Goal: Information Seeking & Learning: Find specific fact

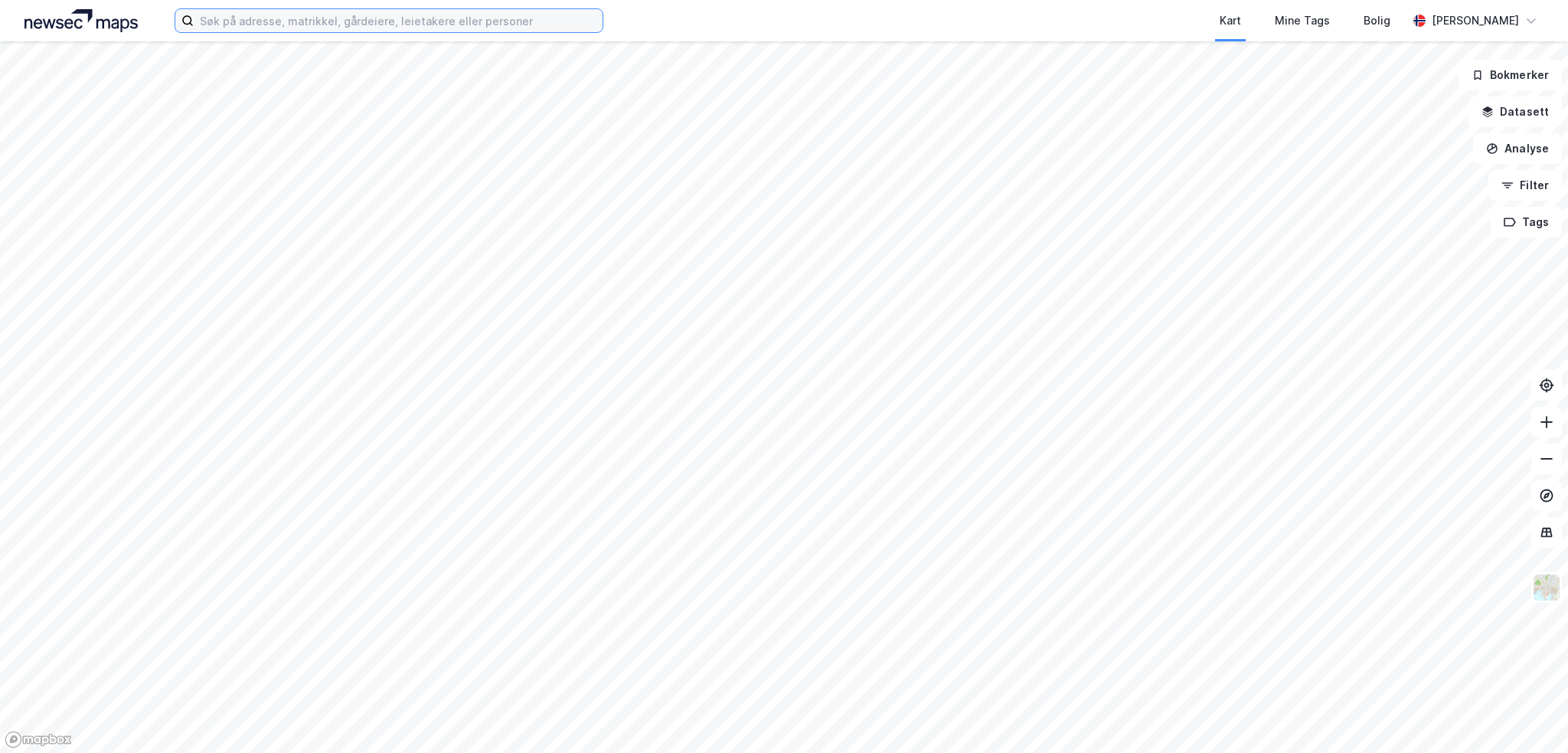
click at [521, 27] on input at bounding box center [398, 20] width 409 height 23
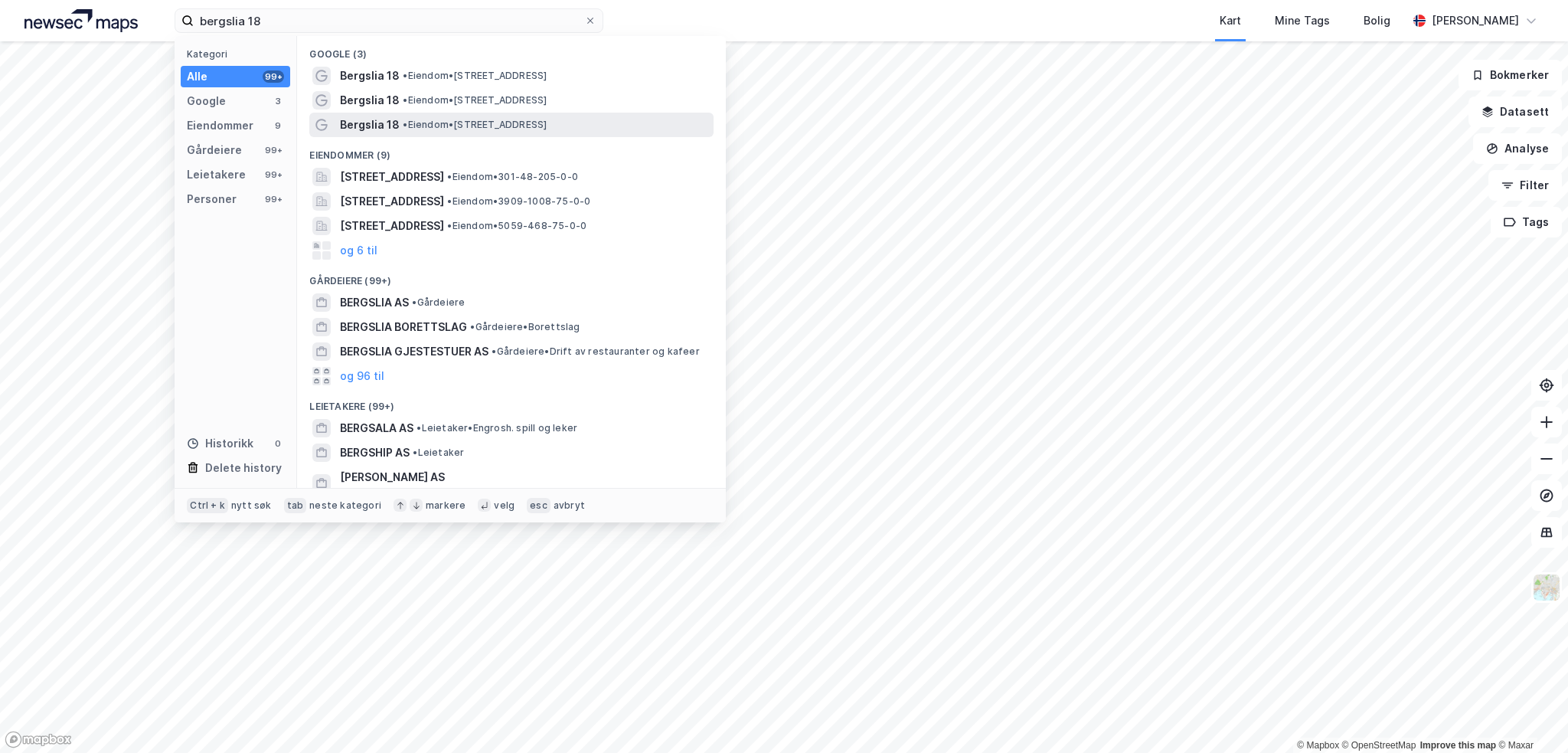
click at [452, 121] on span "• Eiendom • [STREET_ADDRESS]" at bounding box center [474, 124] width 144 height 12
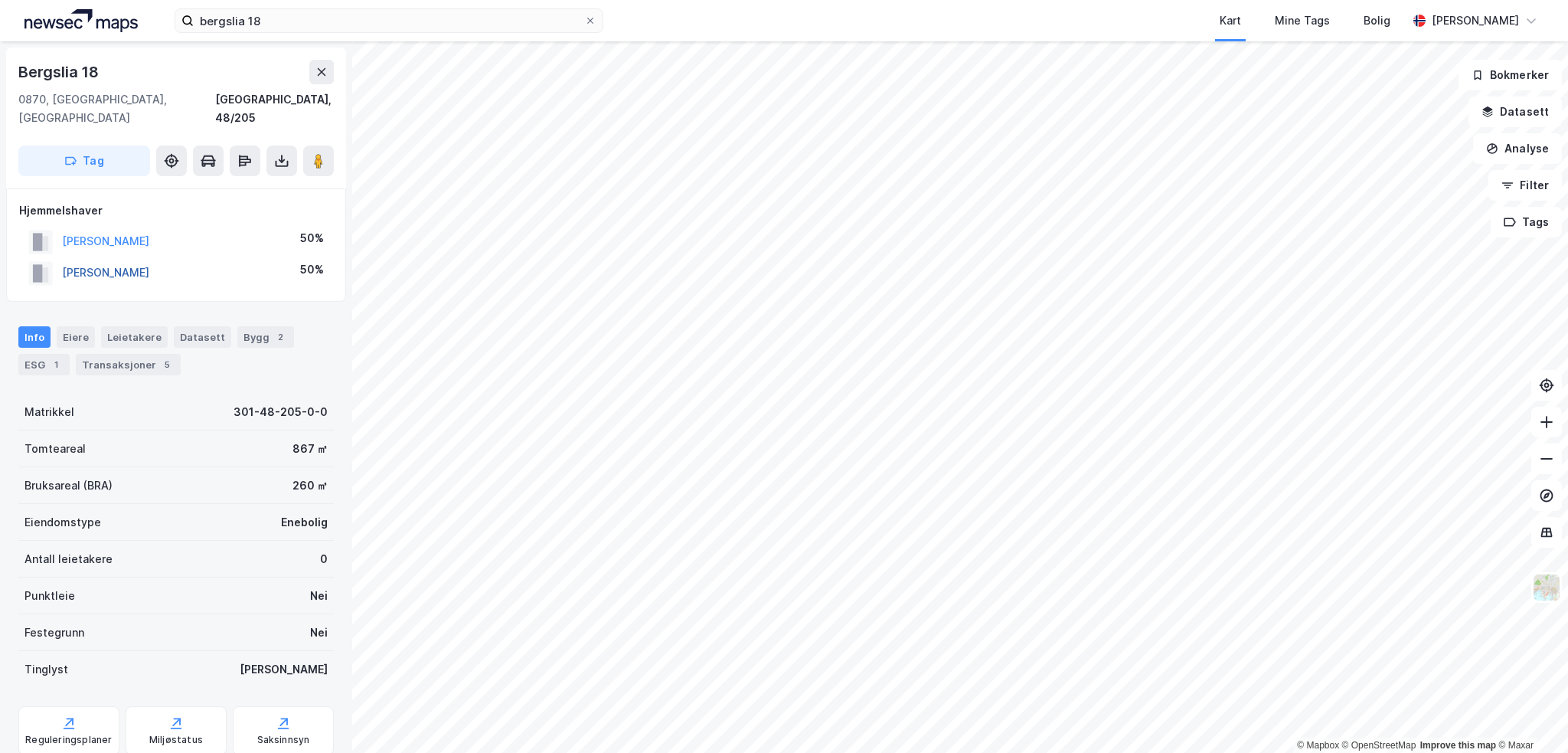
click at [0, 0] on button "[PERSON_NAME]" at bounding box center [0, 0] width 0 height 0
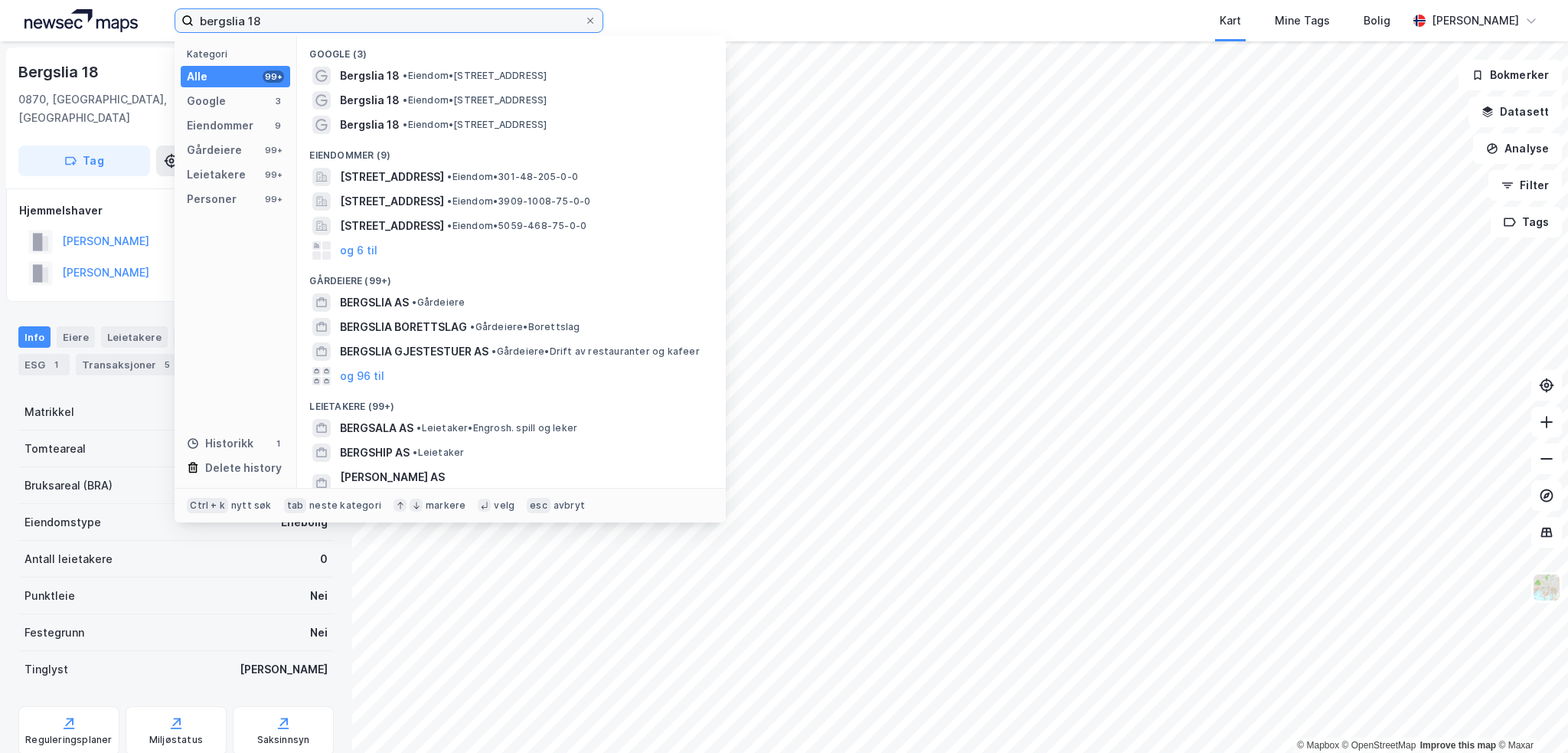
drag, startPoint x: 417, startPoint y: 17, endPoint x: 153, endPoint y: 3, distance: 264.4
click at [153, 3] on div "bergslia 18 Kategori Alle 99+ Google 3 Eiendommer 9 Gårdeiere 99+ Leietakere 99…" at bounding box center [784, 20] width 1568 height 41
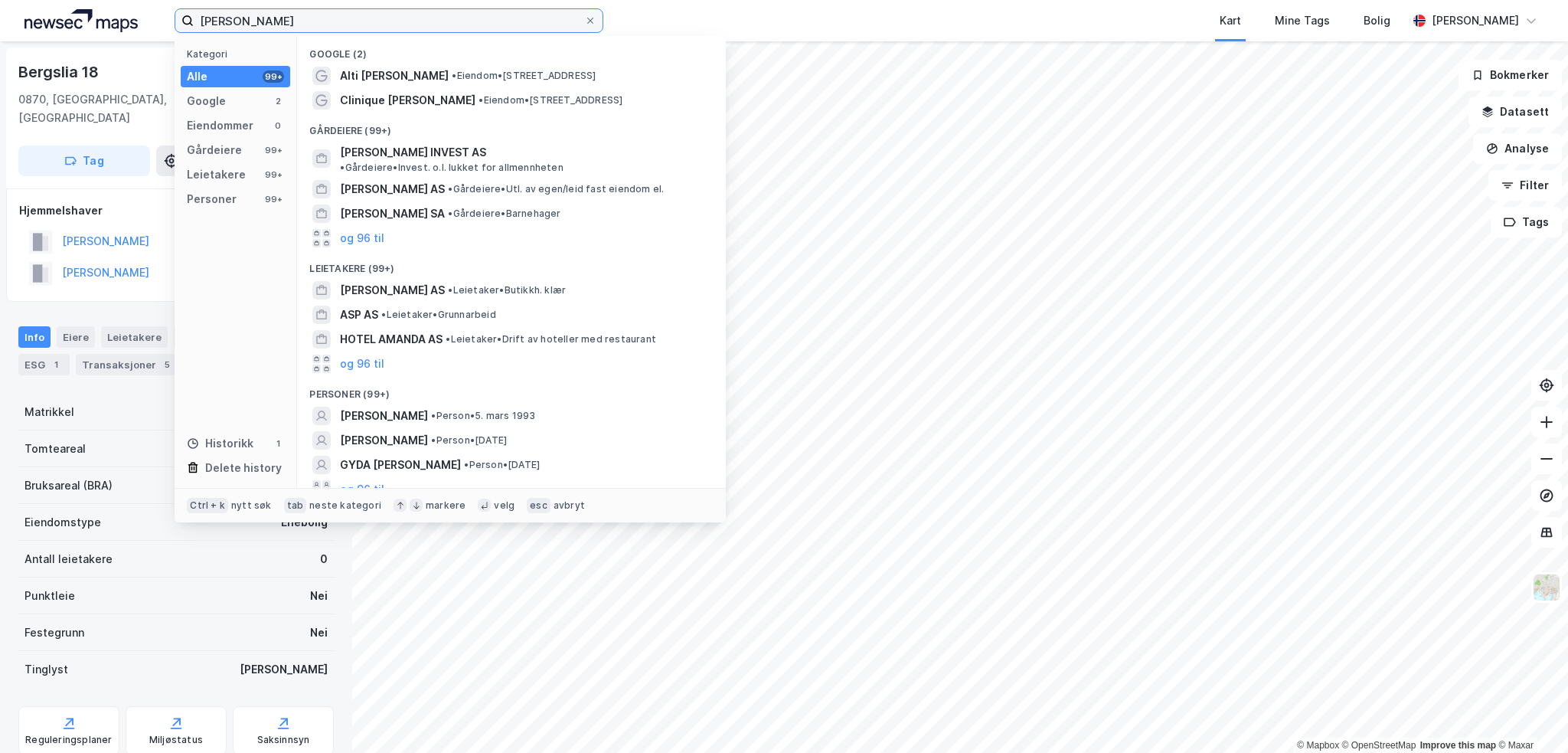
type input "[PERSON_NAME]"
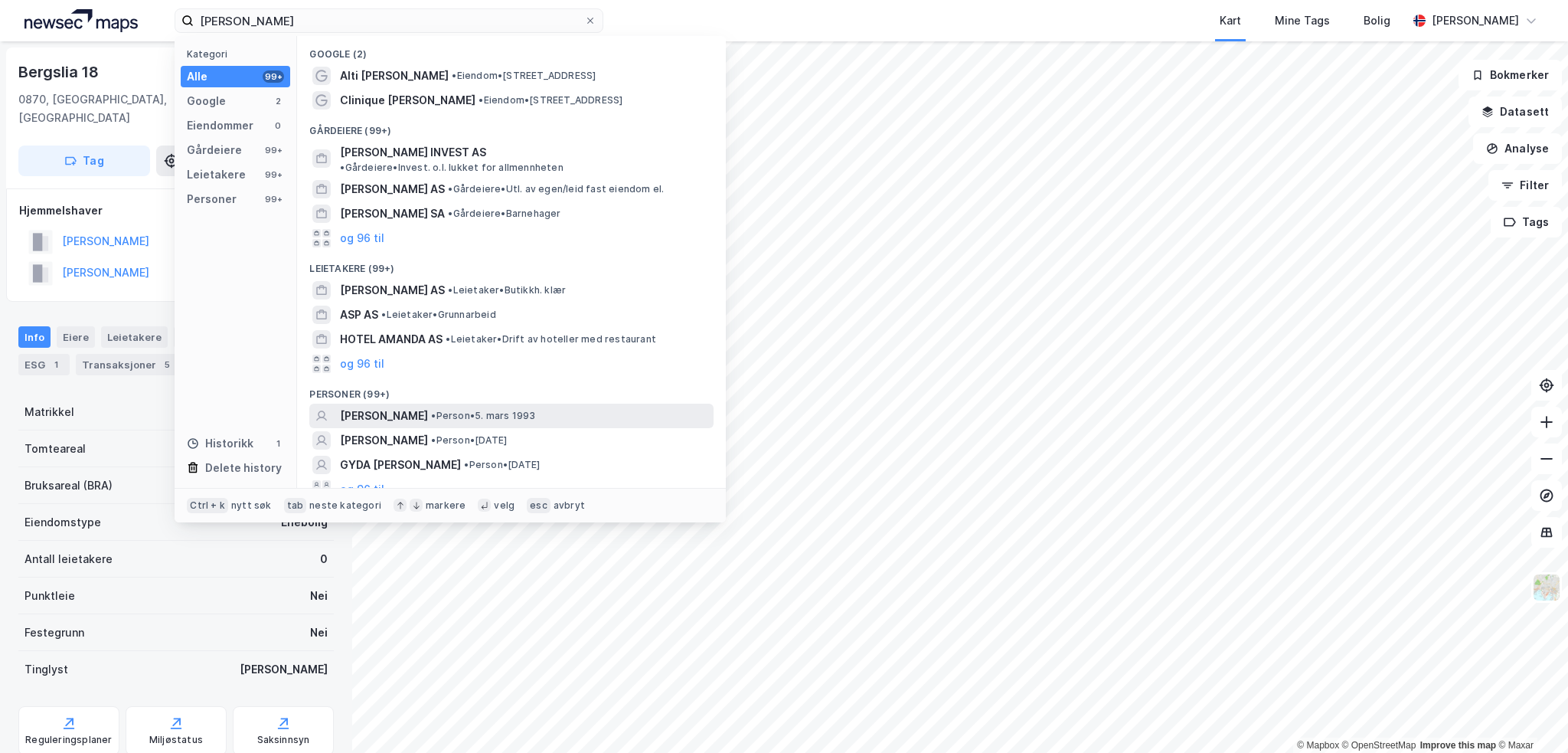
click at [401, 406] on span "[PERSON_NAME]" at bounding box center [384, 416] width 88 height 18
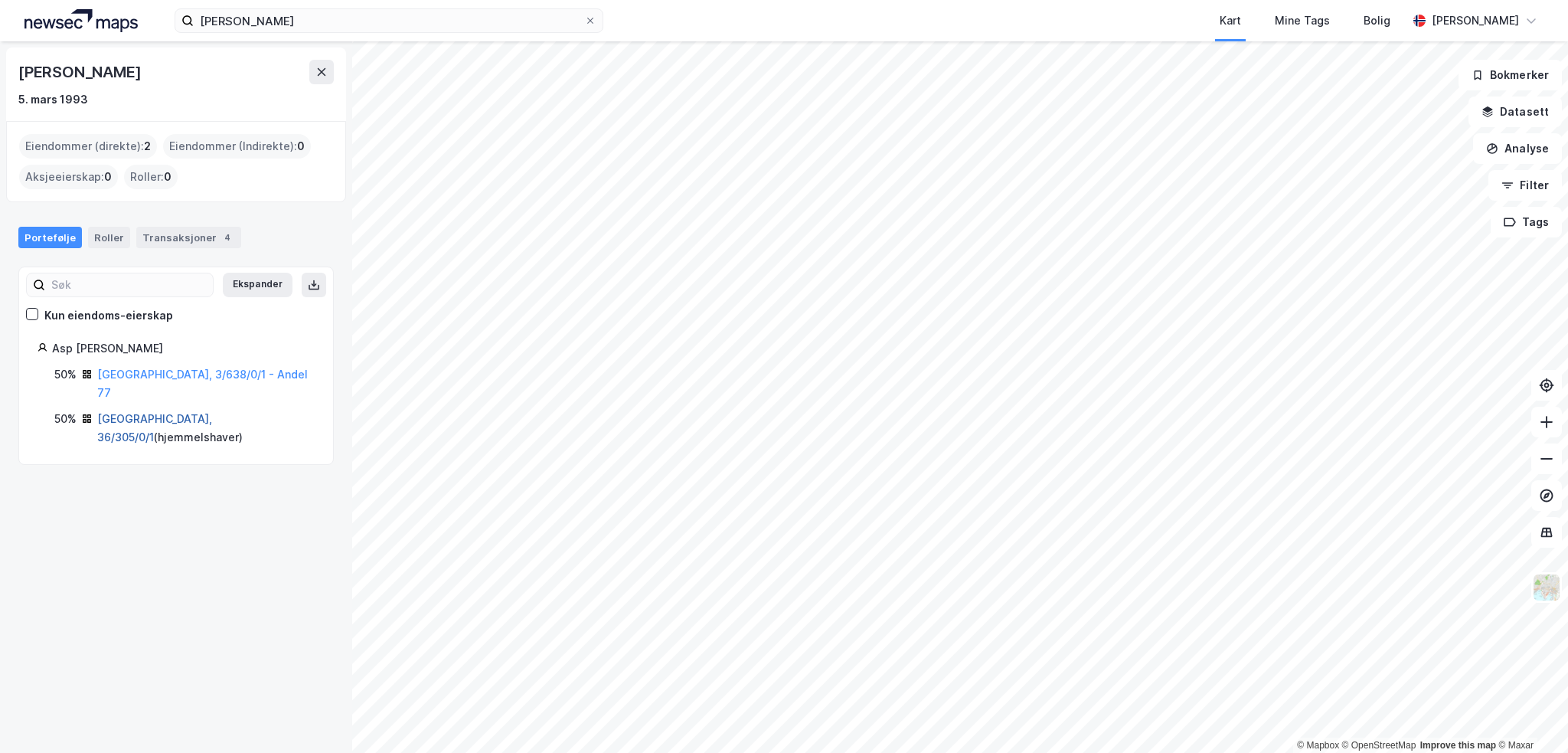
click at [117, 412] on link "[GEOGRAPHIC_DATA], 36/305/0/1" at bounding box center [154, 428] width 115 height 31
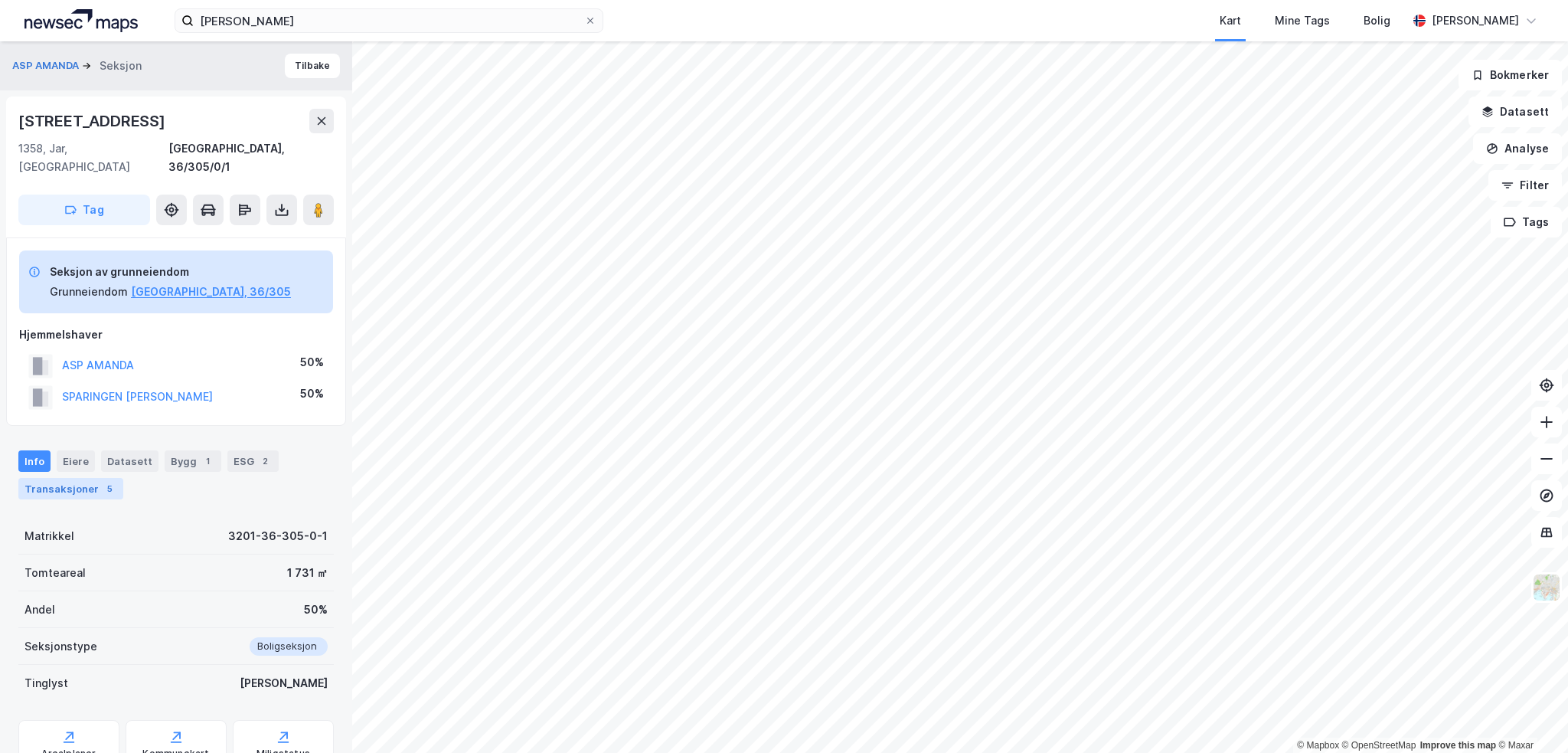
click at [82, 478] on div "Transaksjoner 5" at bounding box center [71, 488] width 105 height 21
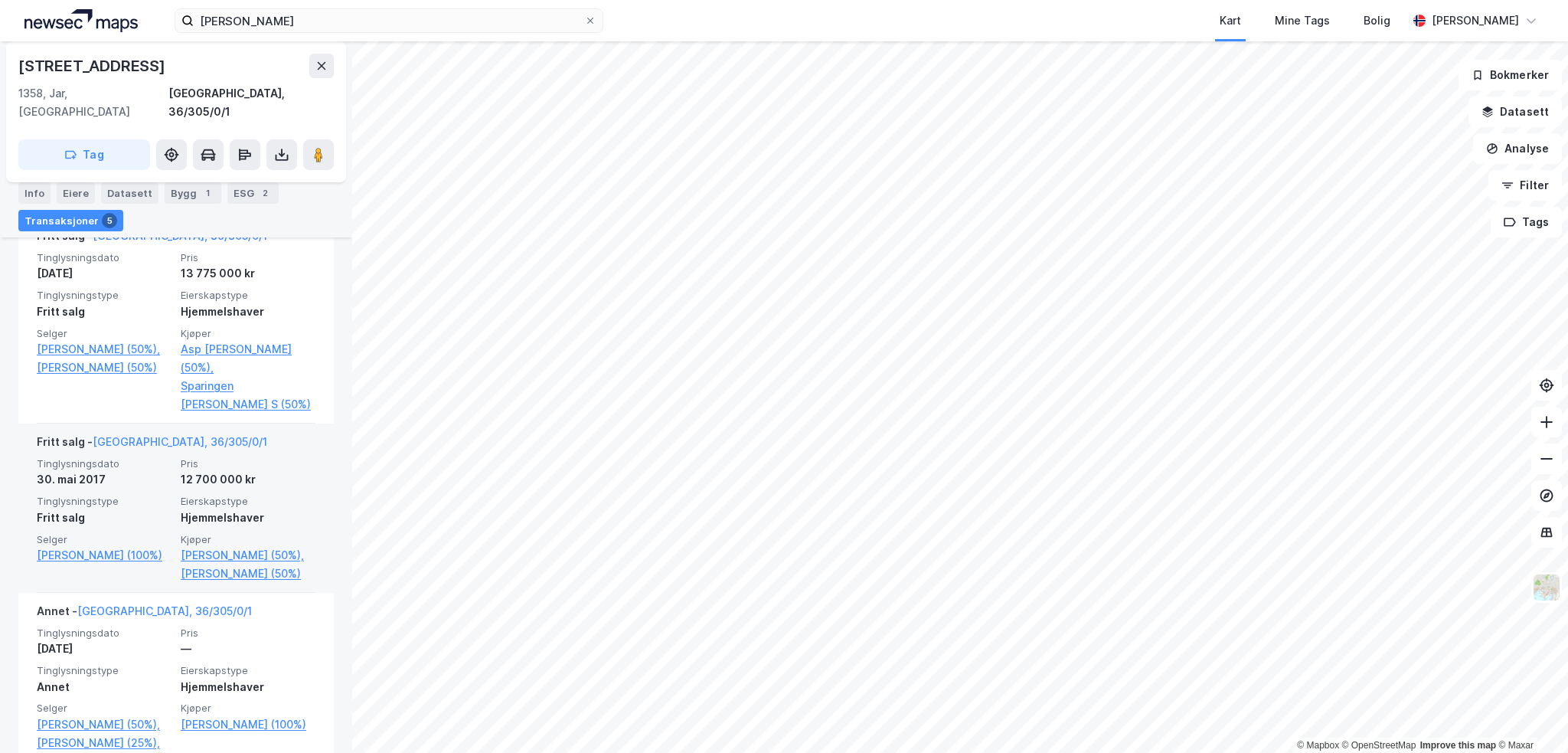
scroll to position [492, 0]
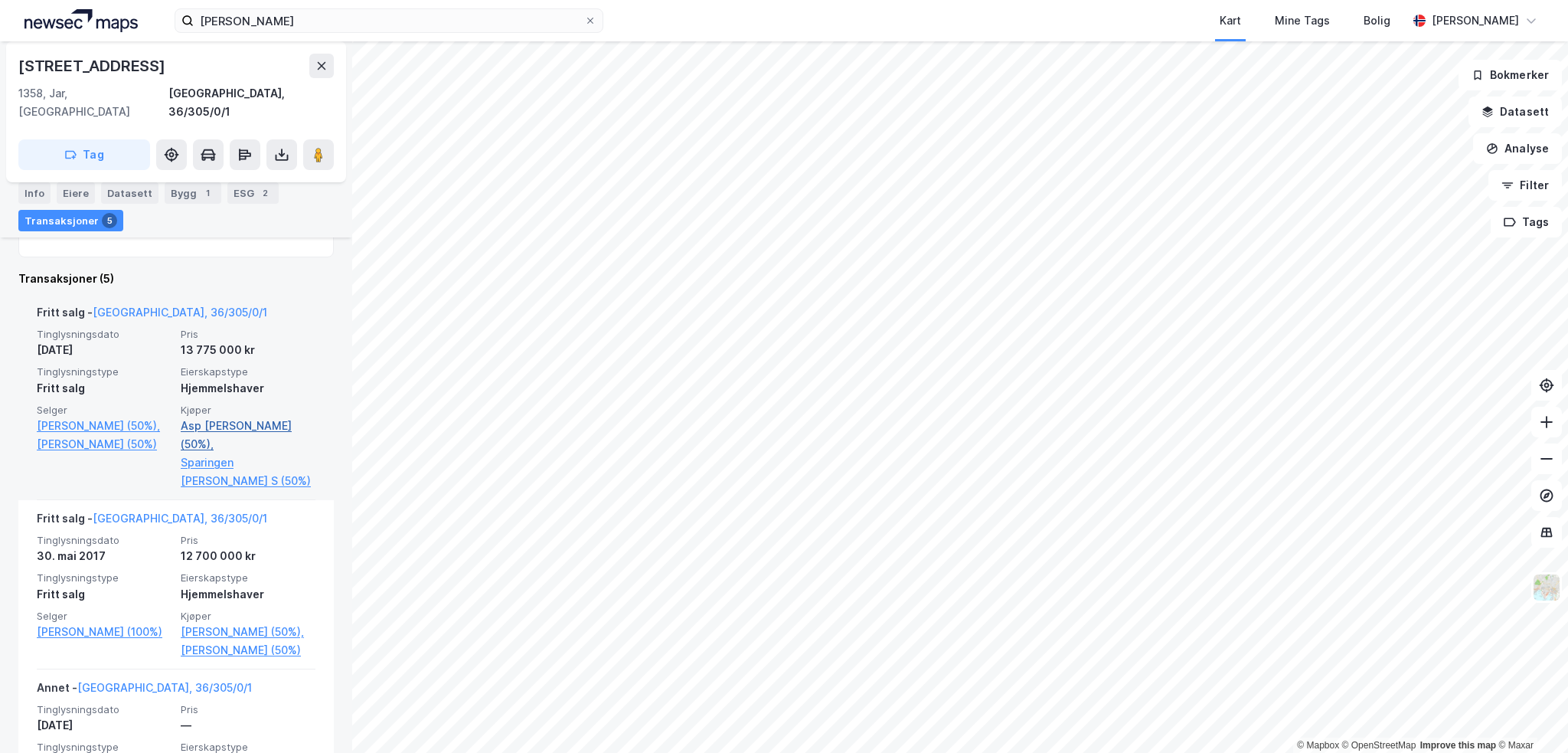
click at [227, 416] on link "Asp [PERSON_NAME] (50%)," at bounding box center [248, 435] width 135 height 37
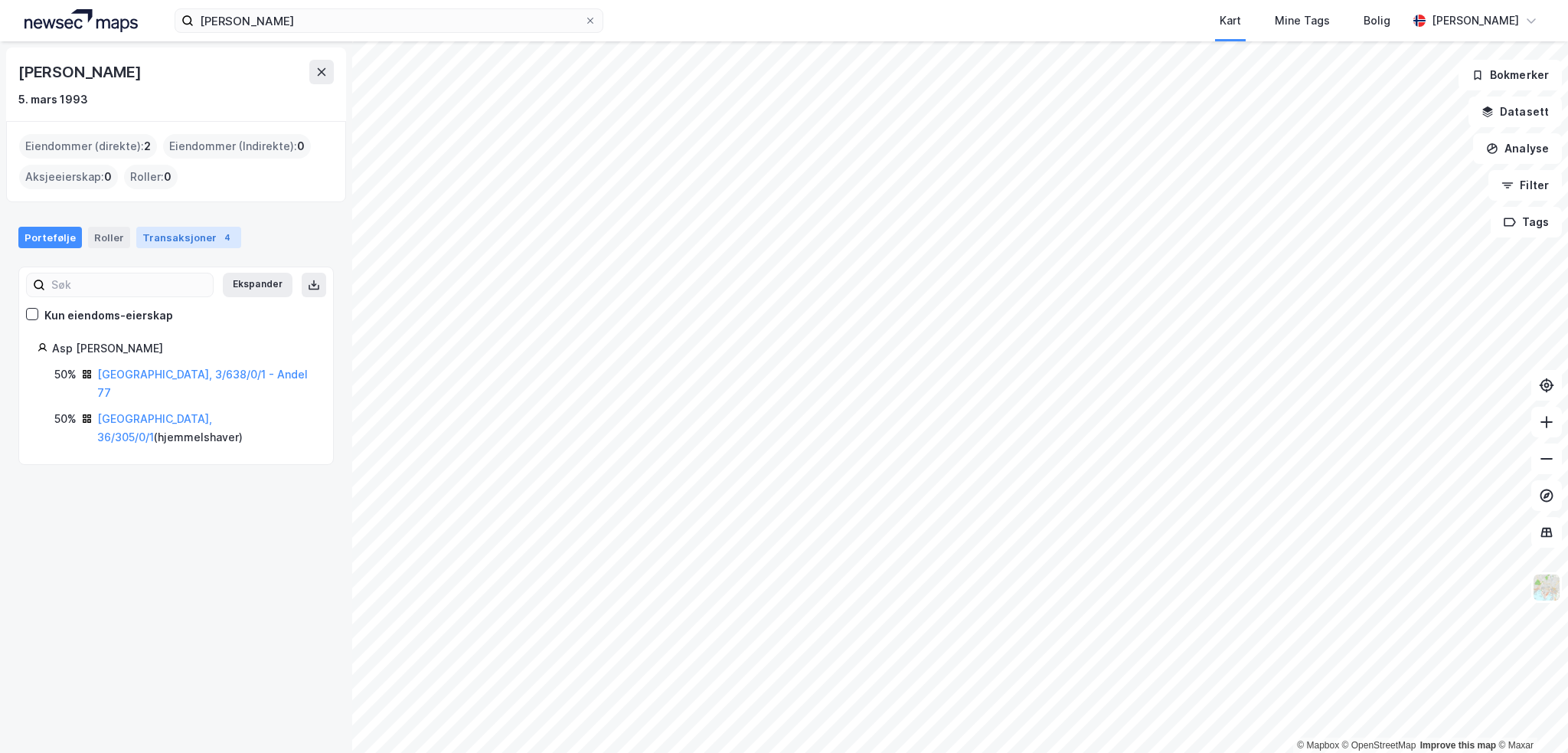
click at [162, 242] on div "Transaksjoner 4" at bounding box center [188, 237] width 105 height 21
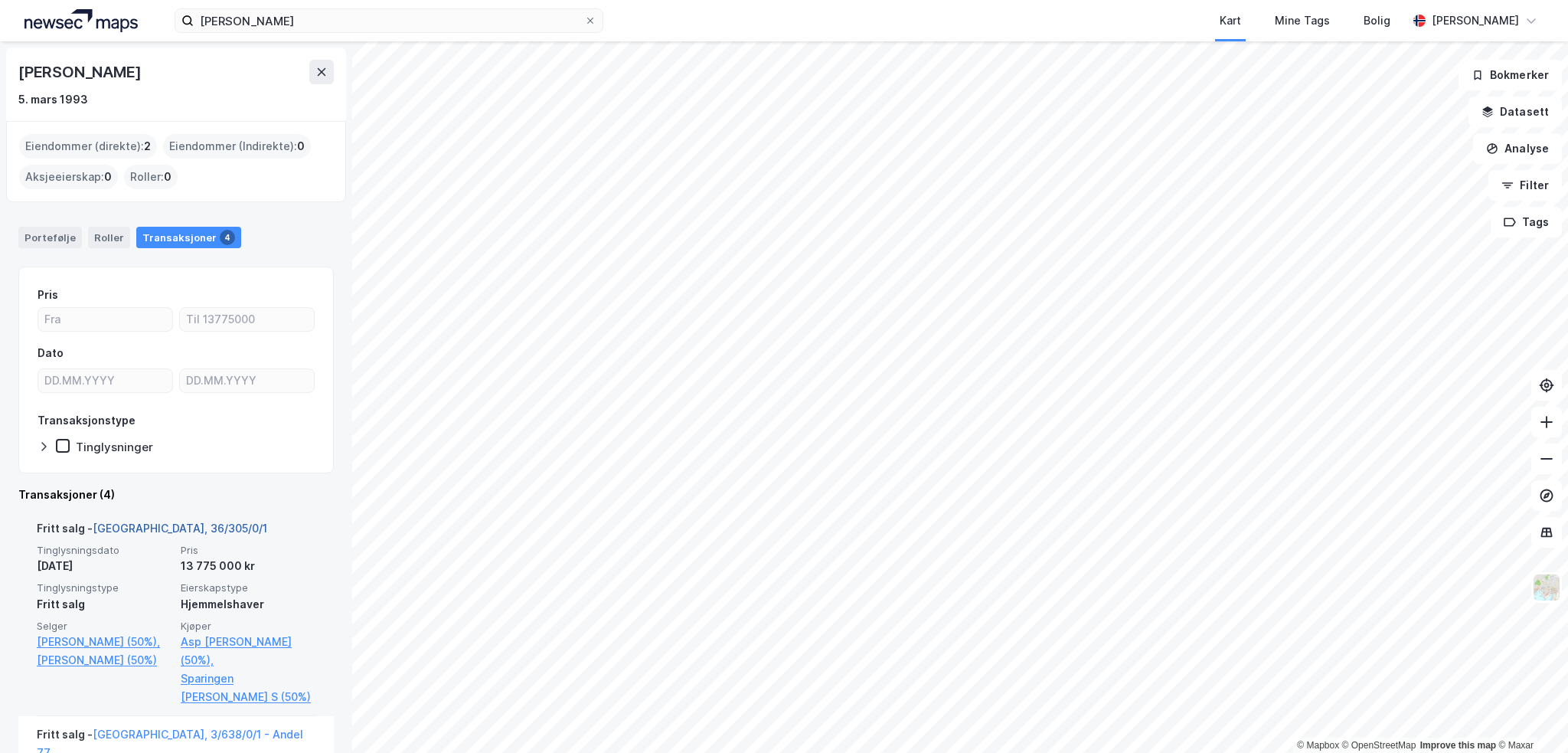
click at [128, 526] on link "[GEOGRAPHIC_DATA], 36/305/0/1" at bounding box center [180, 528] width 175 height 13
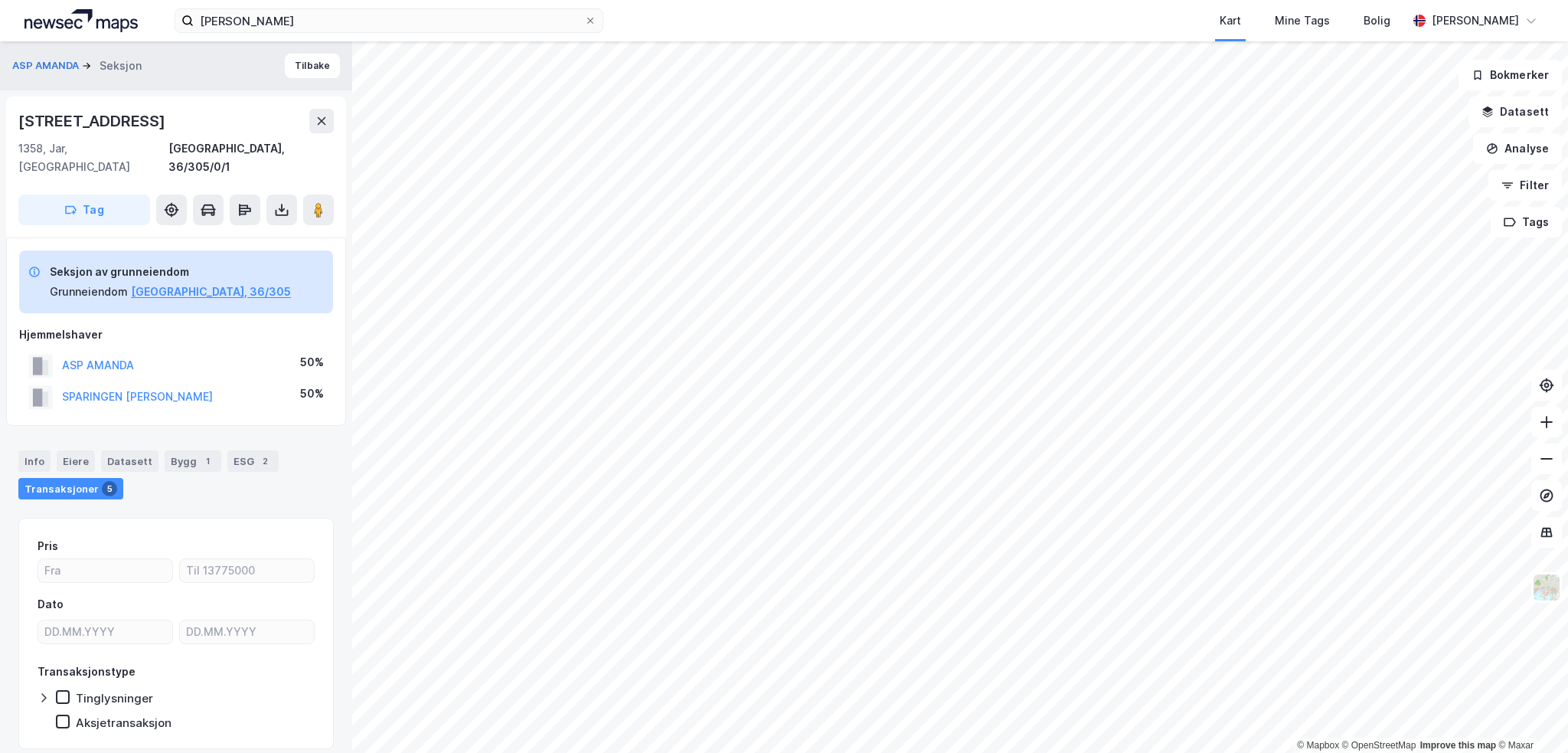
scroll to position [32, 0]
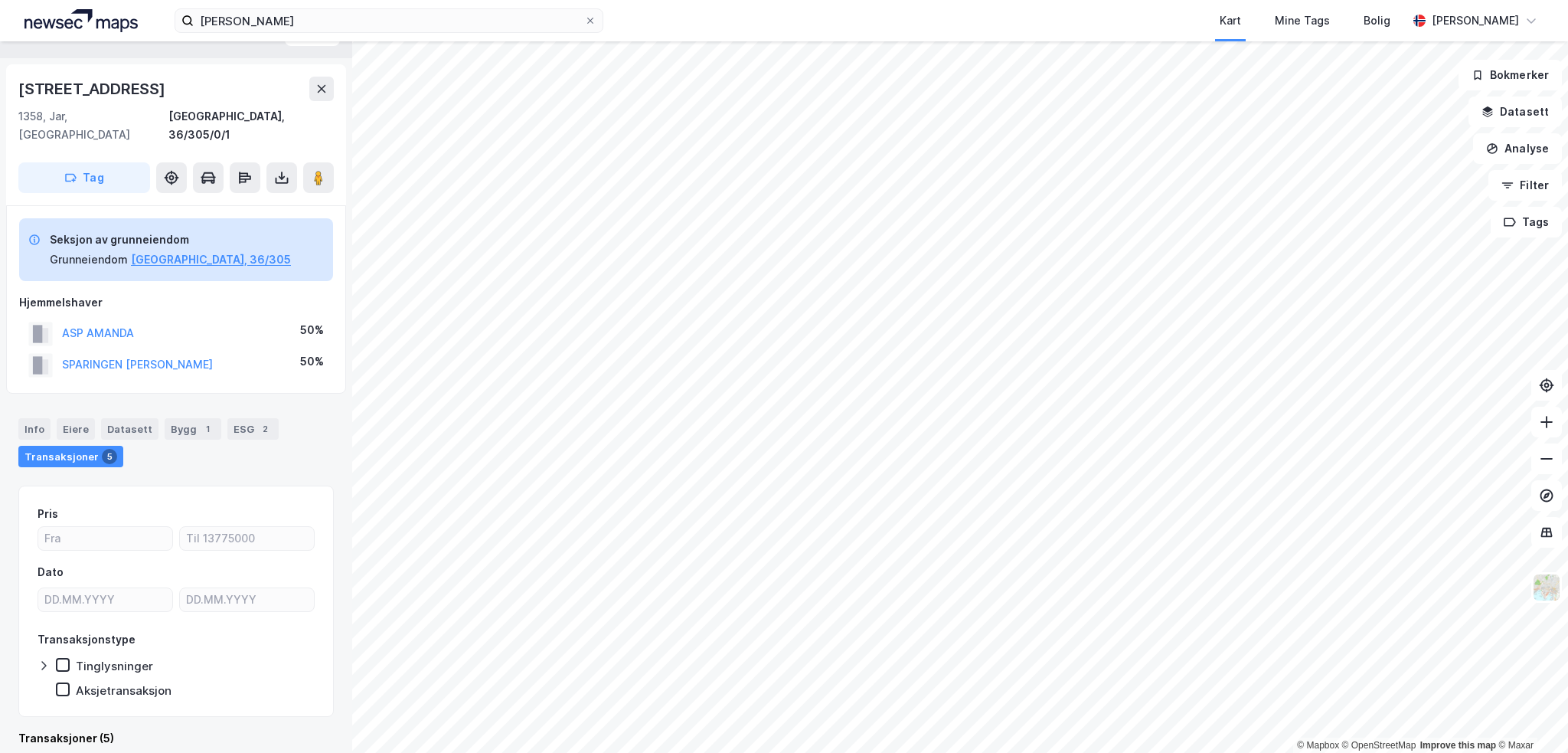
drag, startPoint x: 175, startPoint y: 88, endPoint x: 17, endPoint y: 100, distance: 158.5
click at [17, 100] on div "[STREET_ADDRESS] Tag" at bounding box center [176, 134] width 340 height 141
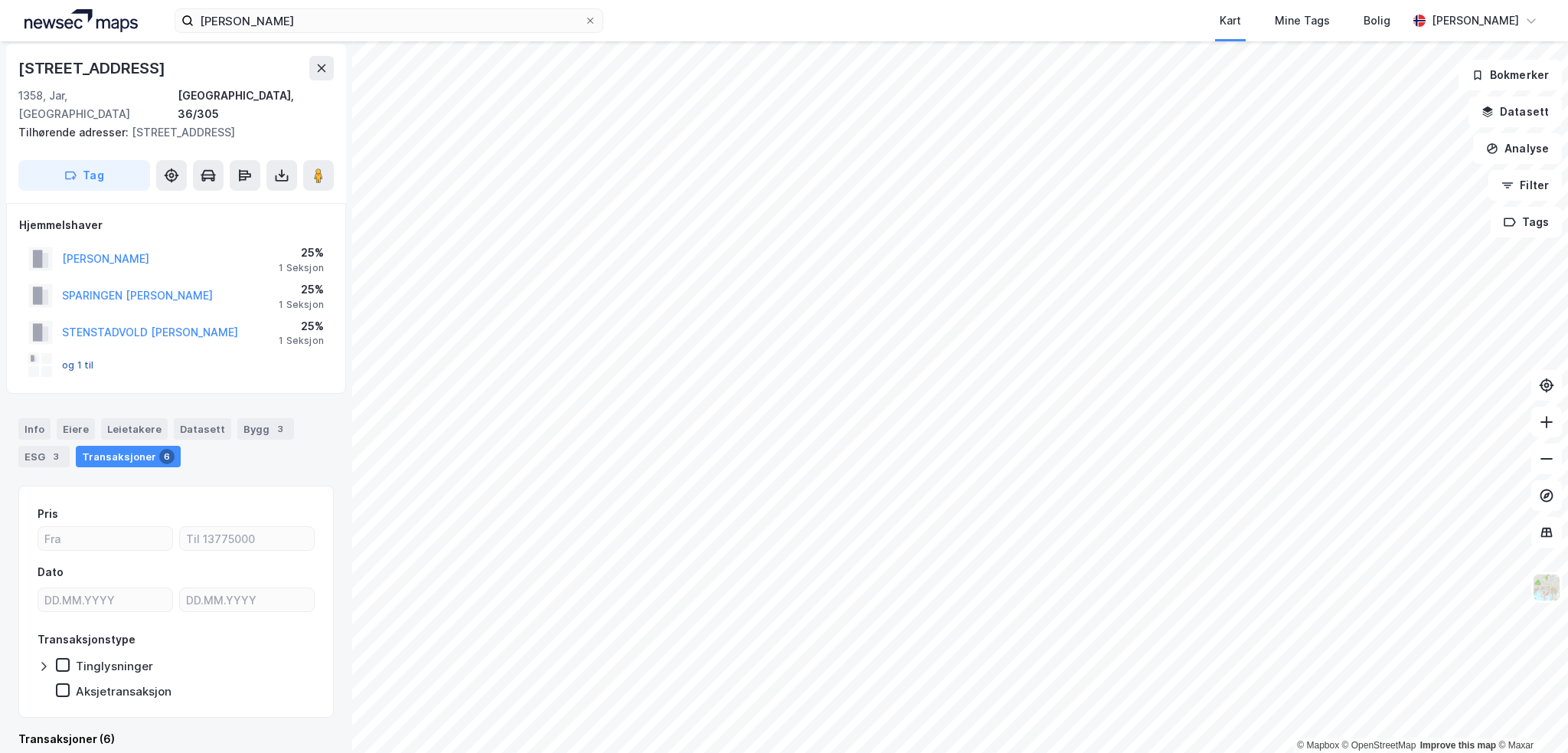
click at [0, 0] on button "og 1 til" at bounding box center [0, 0] width 0 height 0
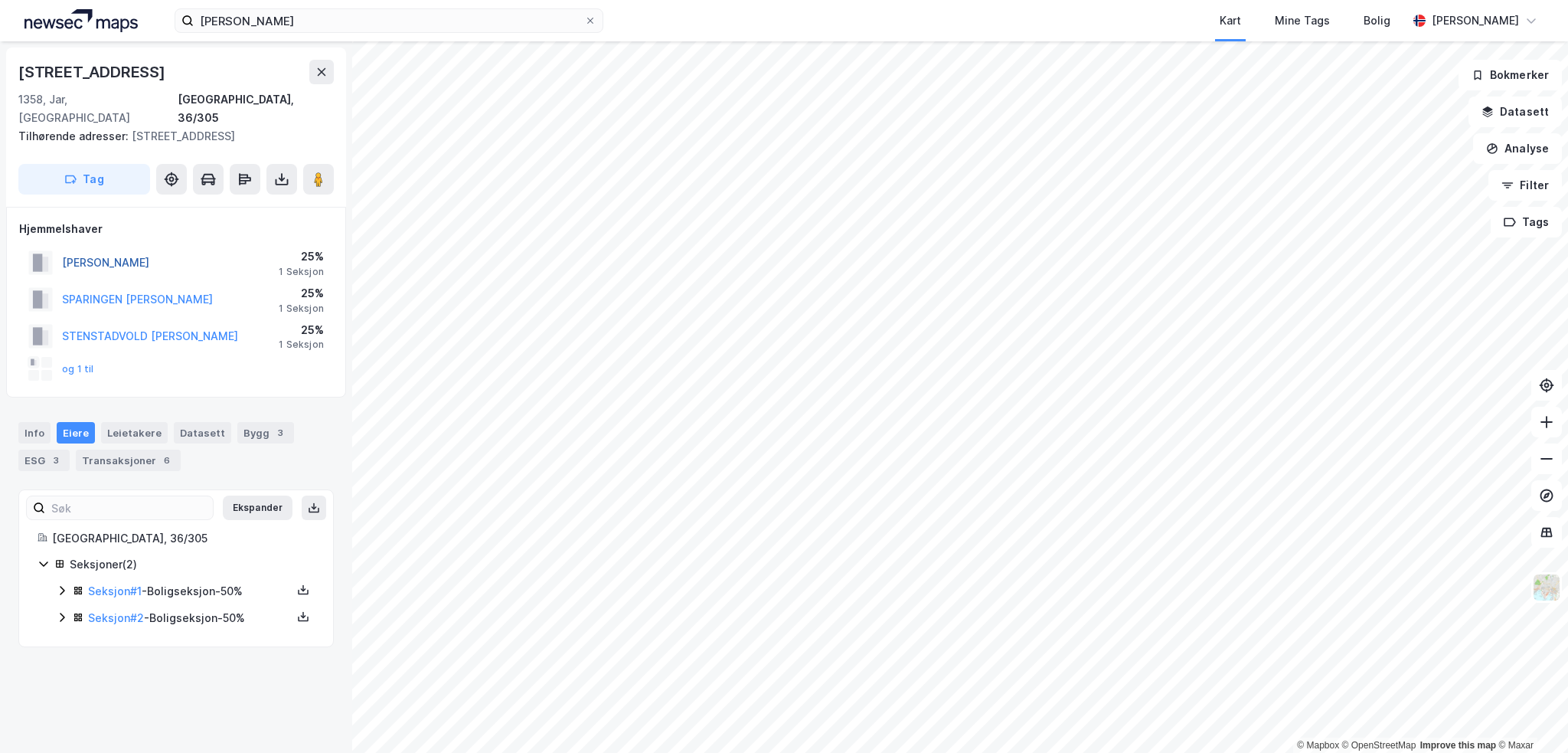
click at [0, 0] on button "[PERSON_NAME]" at bounding box center [0, 0] width 0 height 0
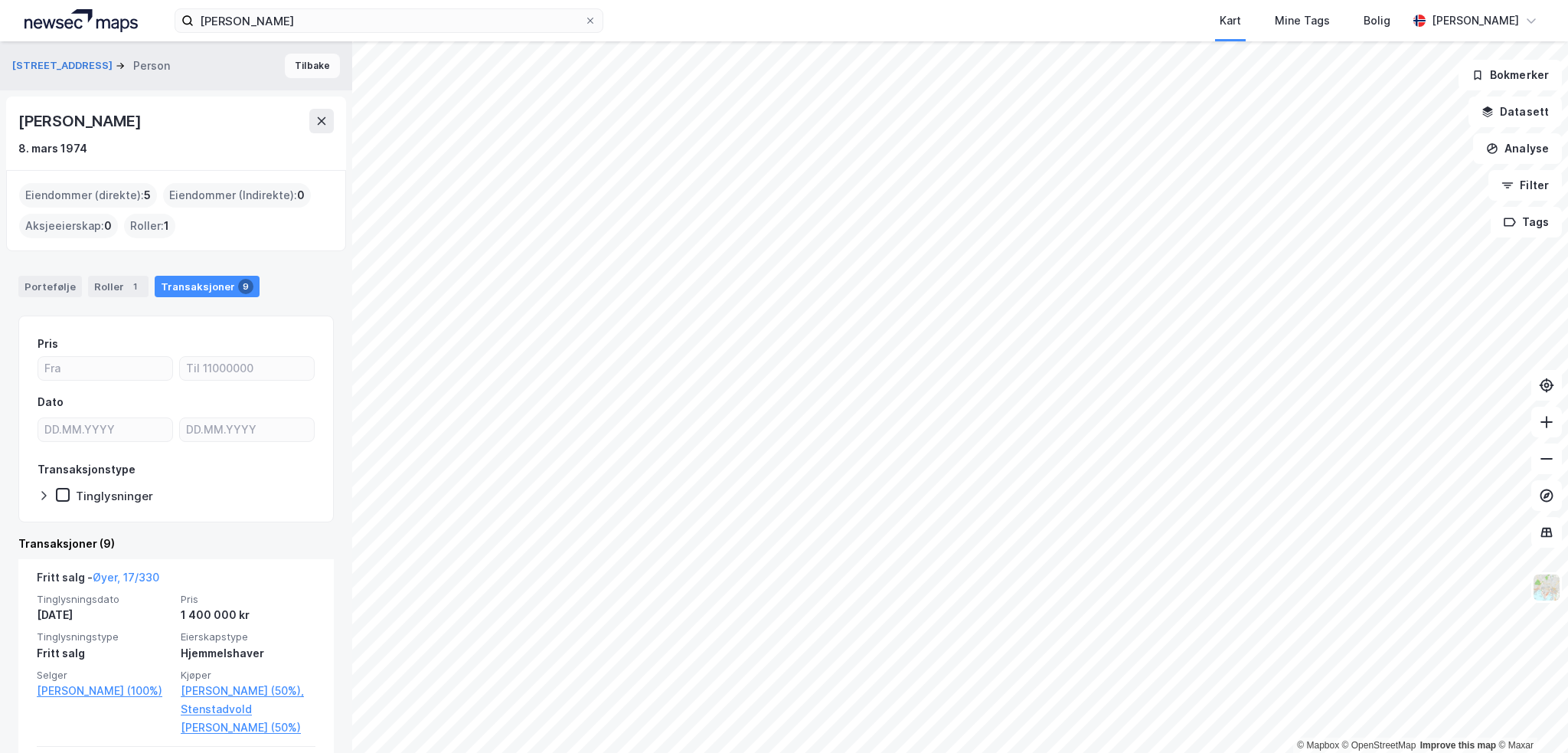
click at [310, 68] on button "Tilbake" at bounding box center [312, 65] width 55 height 25
